Goal: Check status: Check status

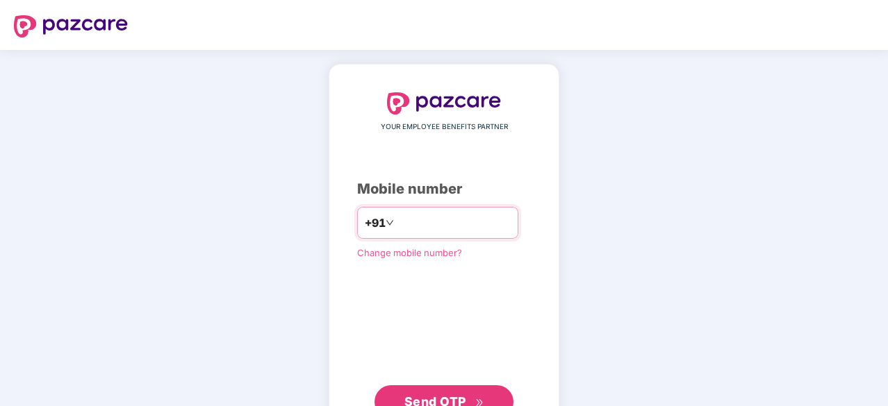
click at [397, 219] on input "number" at bounding box center [454, 223] width 114 height 22
type input "**********"
click at [483, 394] on span "Send OTP" at bounding box center [444, 400] width 80 height 19
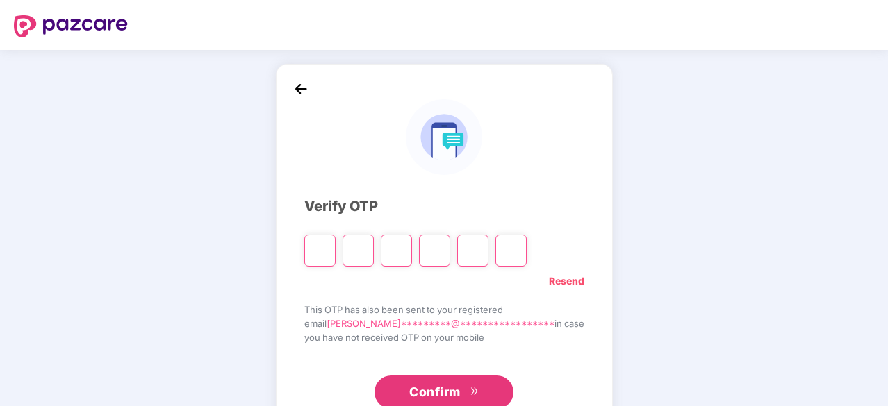
type input "*"
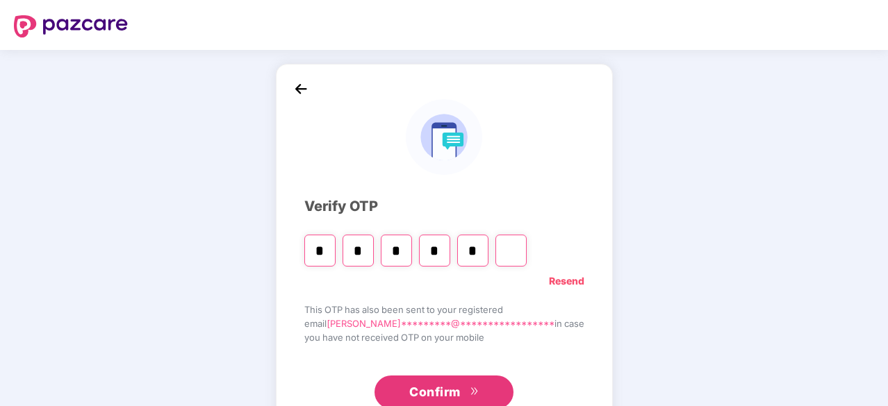
type input "*"
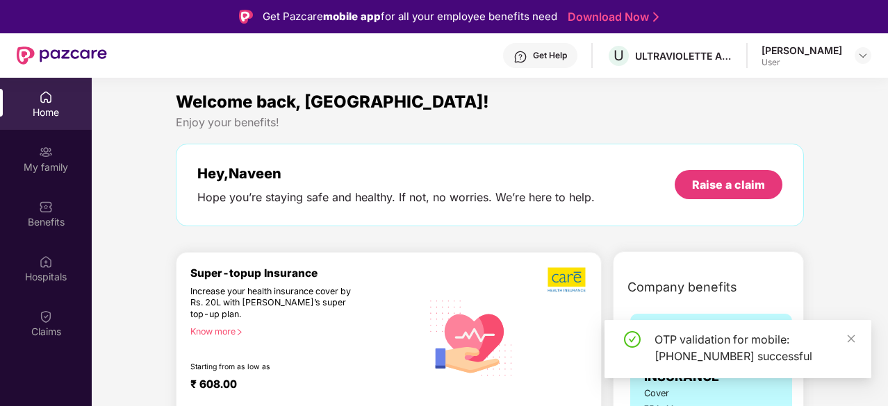
click at [42, 328] on div "Claims" at bounding box center [46, 332] width 92 height 14
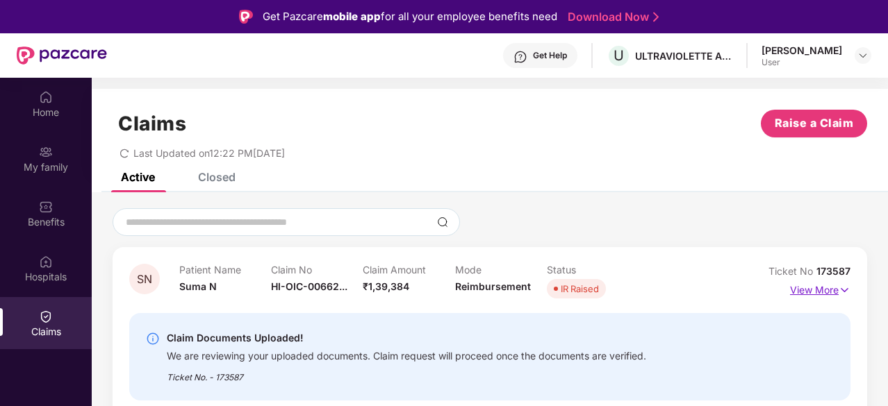
click at [823, 290] on p "View More" at bounding box center [820, 288] width 60 height 19
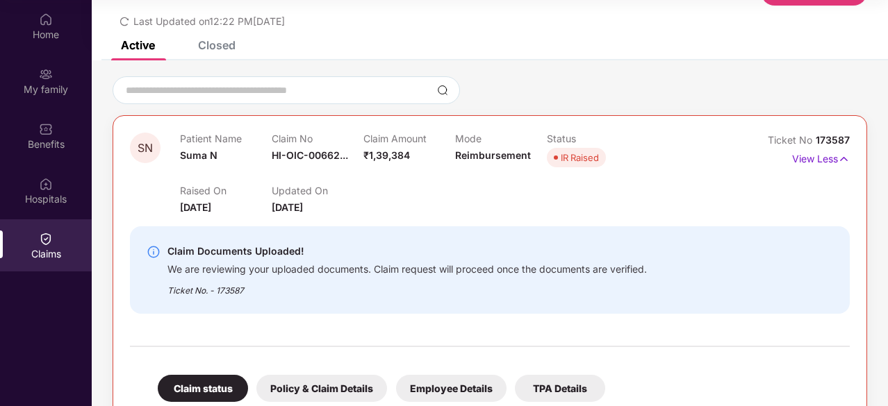
scroll to position [53, 0]
